Goal: Task Accomplishment & Management: Use online tool/utility

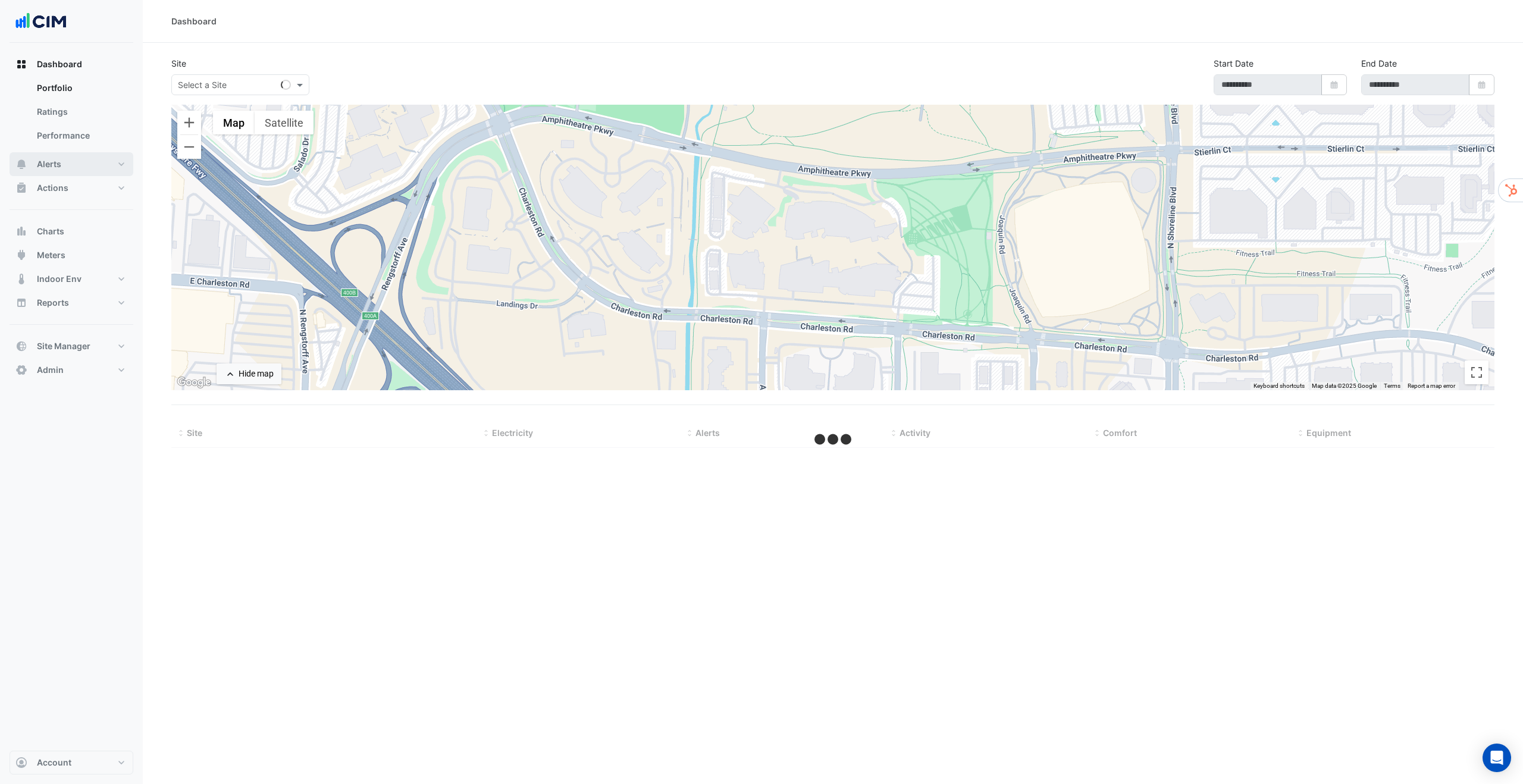
click at [77, 164] on button "Alerts" at bounding box center [71, 164] width 123 height 24
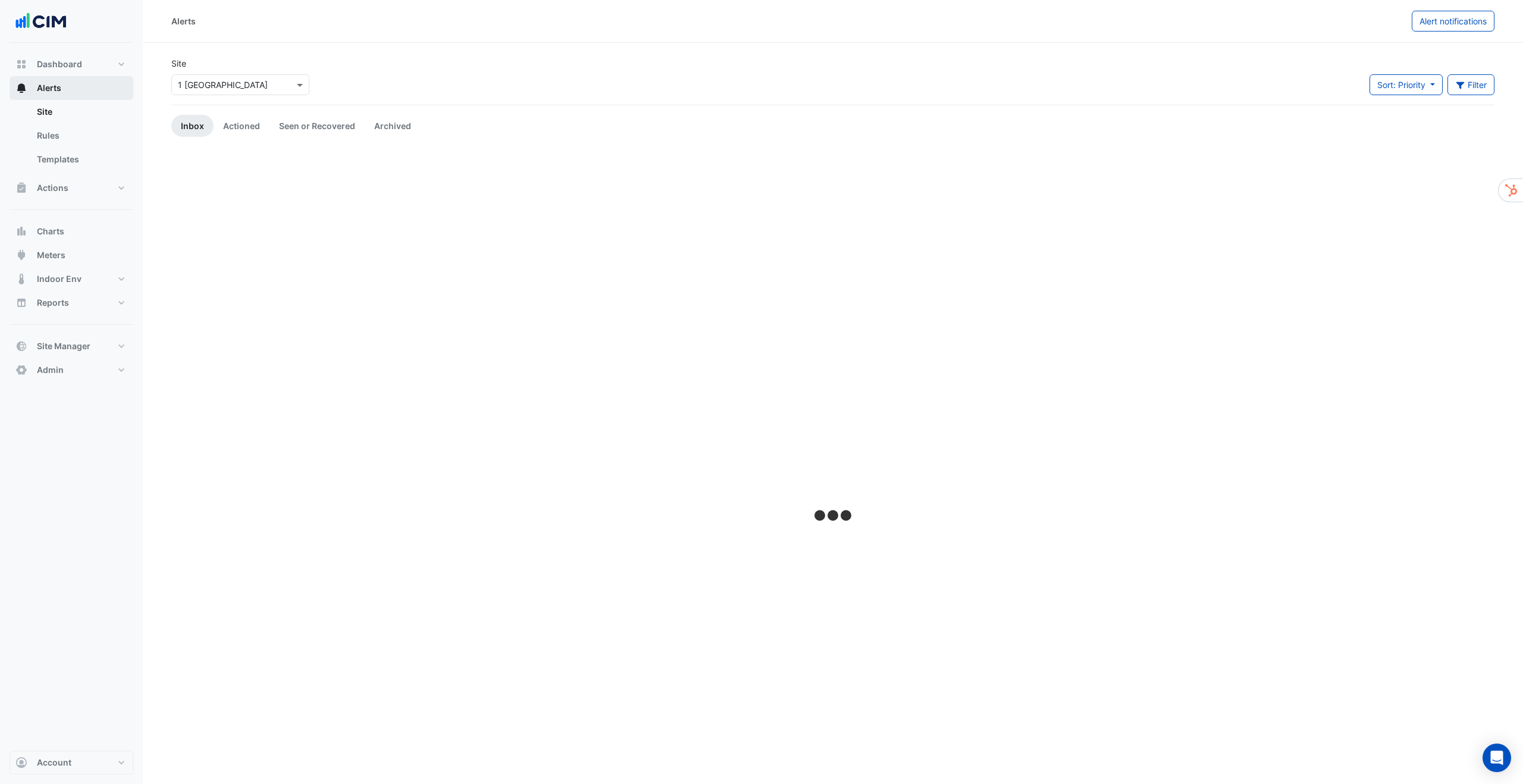
click at [77, 164] on link "Templates" at bounding box center [80, 159] width 106 height 24
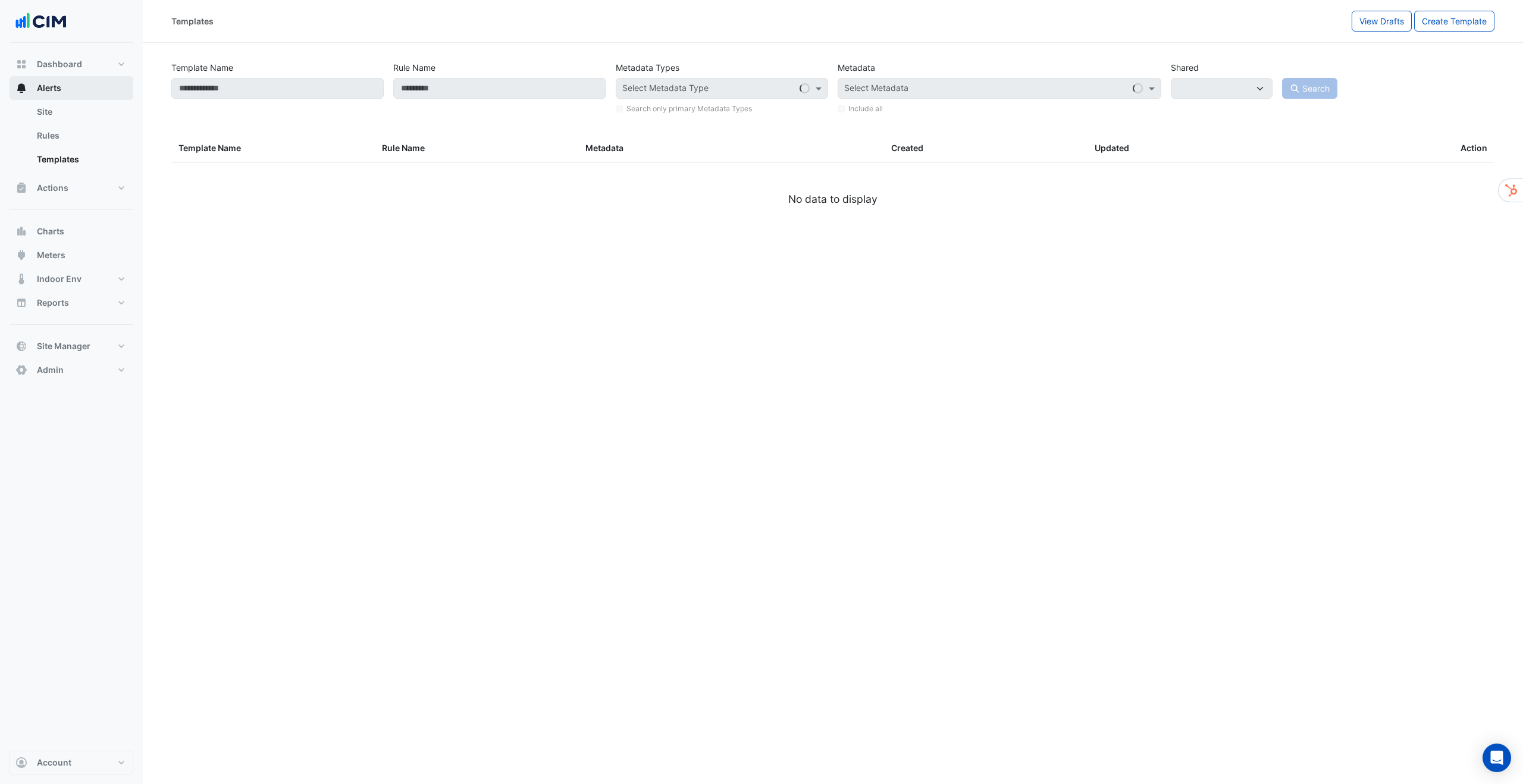
select select
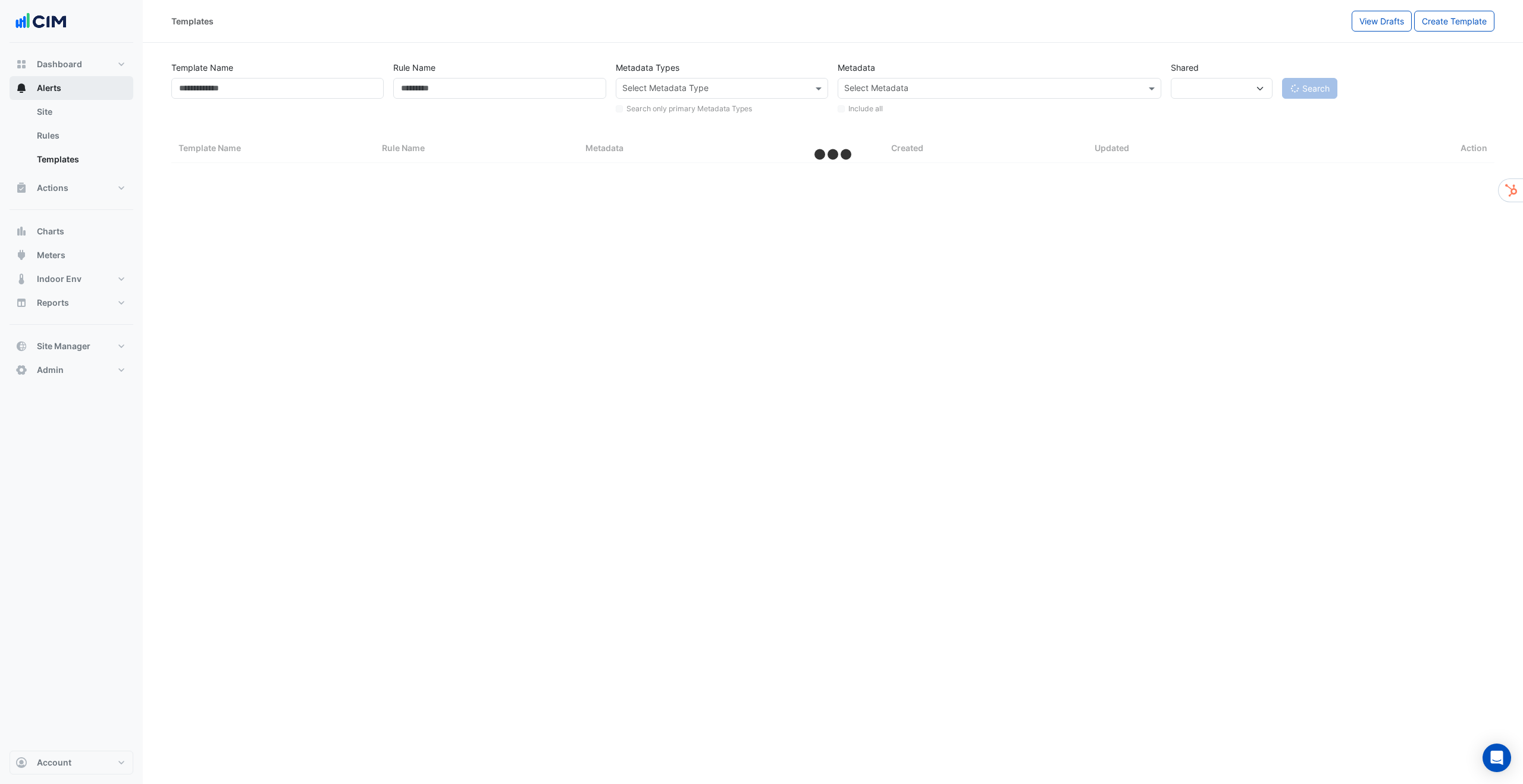
select select "***"
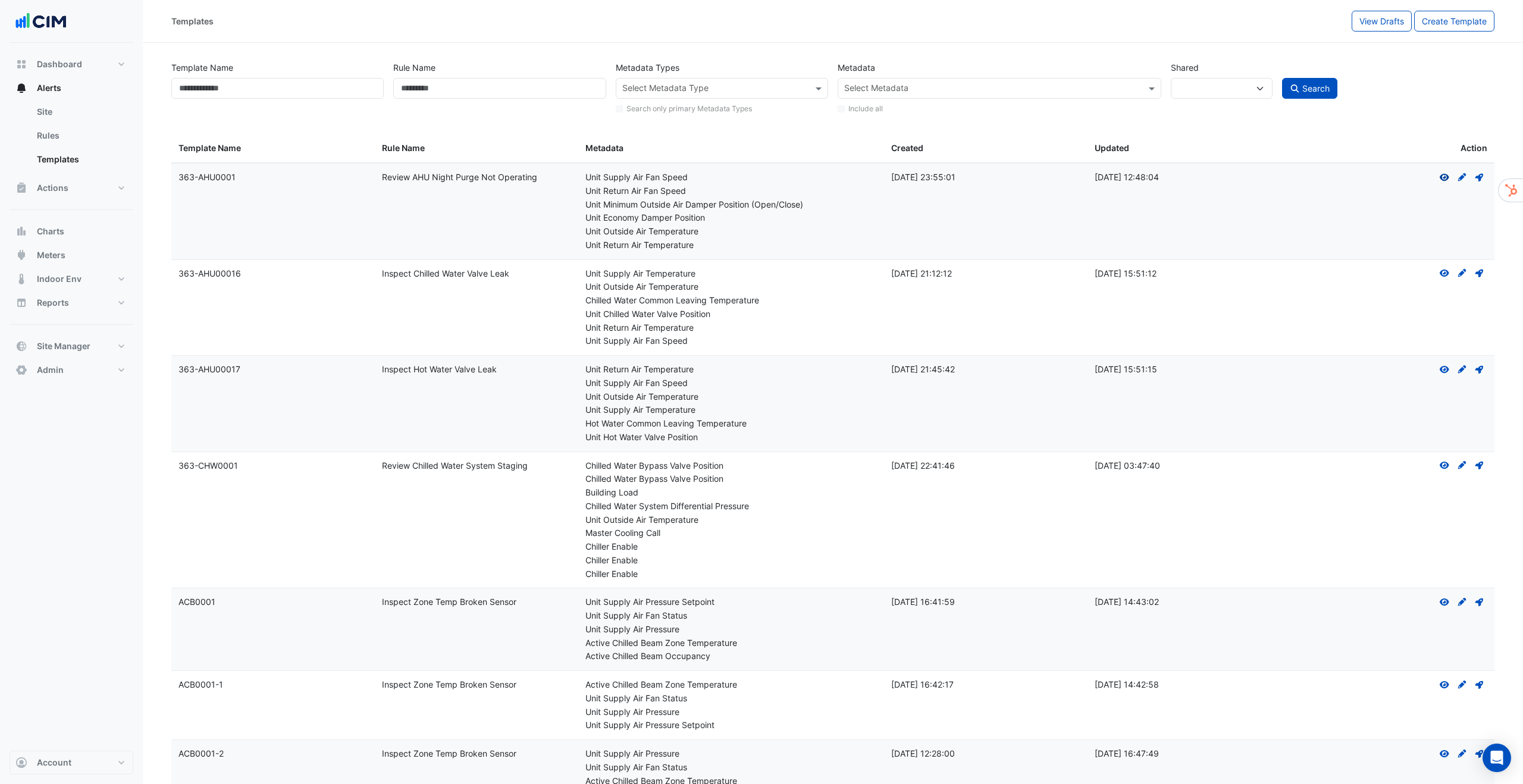
click at [1446, 174] on icon at bounding box center [1444, 177] width 9 height 7
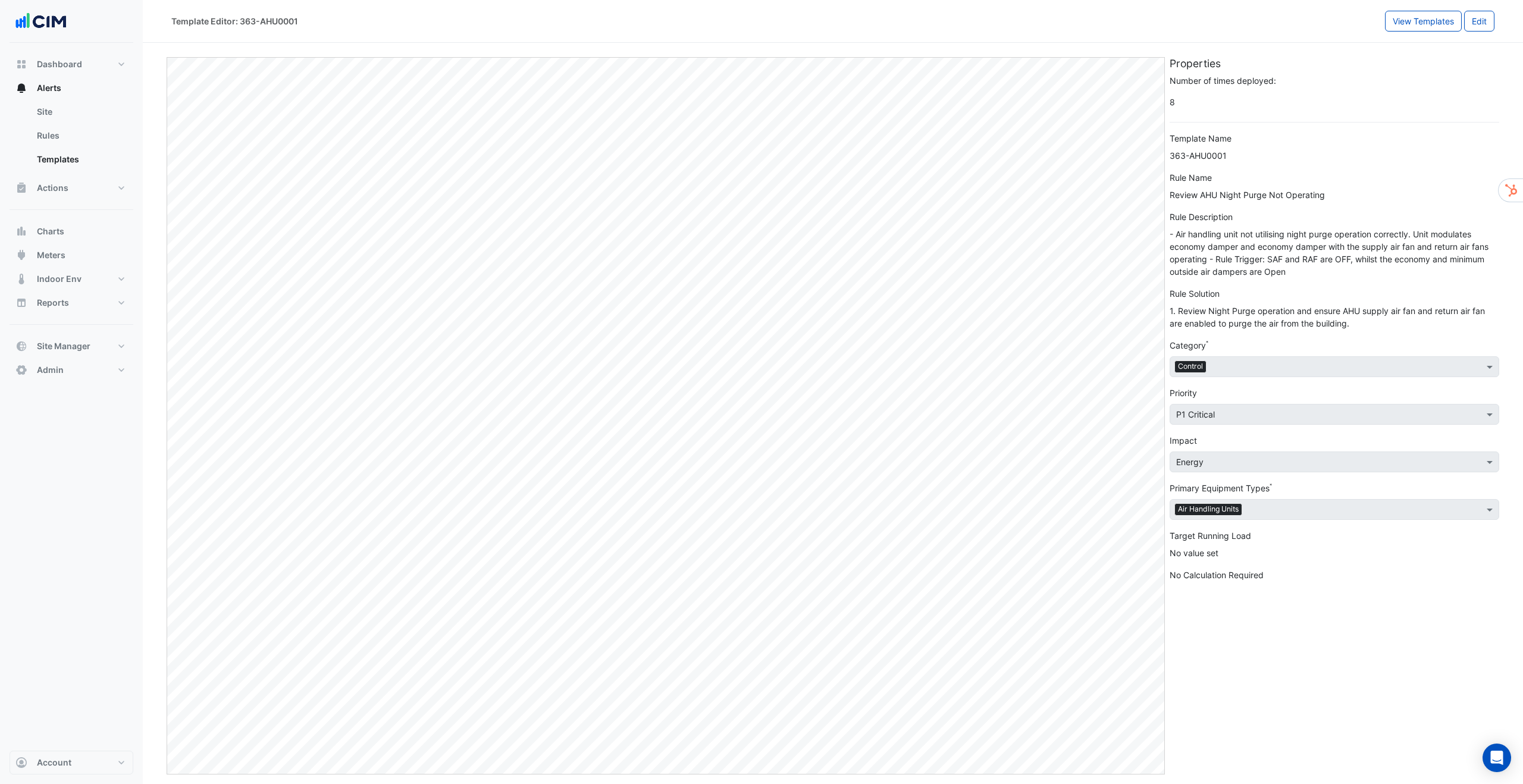
click at [1337, 653] on div "Properties Number of times deployed: 8 Template Name 363-AHU0001 Rule Name Revi…" at bounding box center [1334, 416] width 334 height 717
click at [1253, 198] on div "Review AHU Night Purge Not Operating" at bounding box center [1334, 195] width 329 height 13
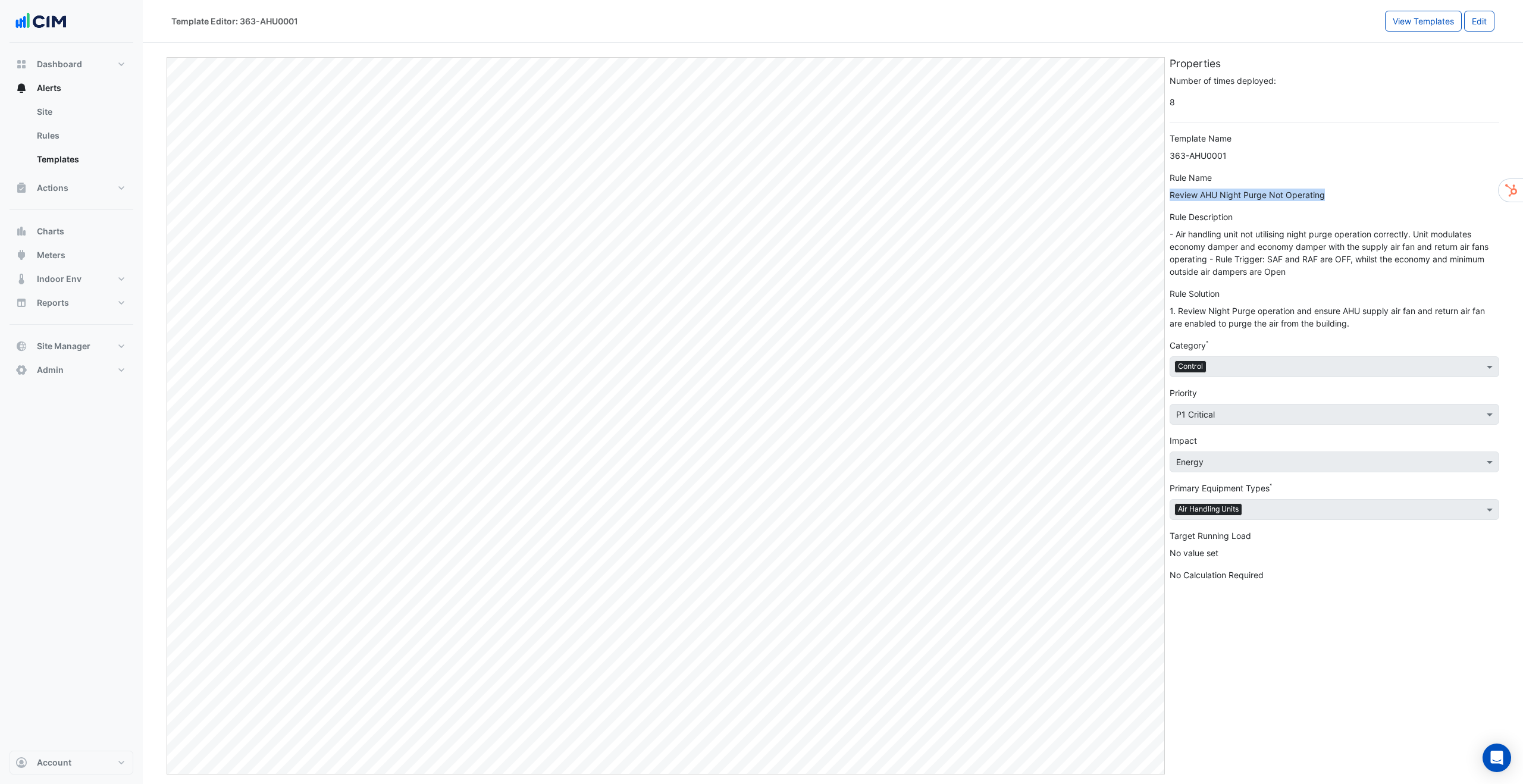
click at [1253, 198] on div "Review AHU Night Purge Not Operating" at bounding box center [1334, 195] width 329 height 13
